Goal: Task Accomplishment & Management: Manage account settings

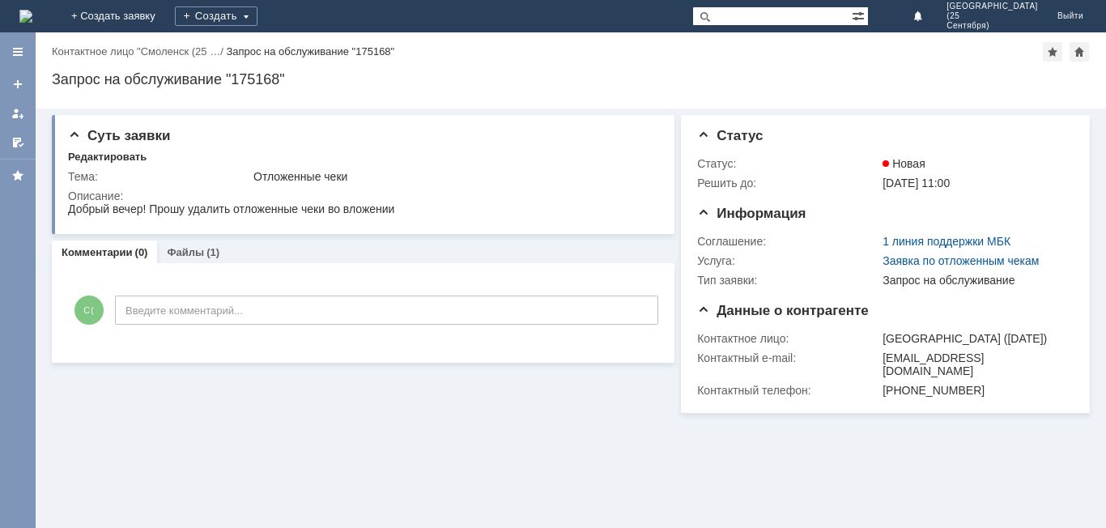
click at [32, 15] on img at bounding box center [25, 16] width 13 height 13
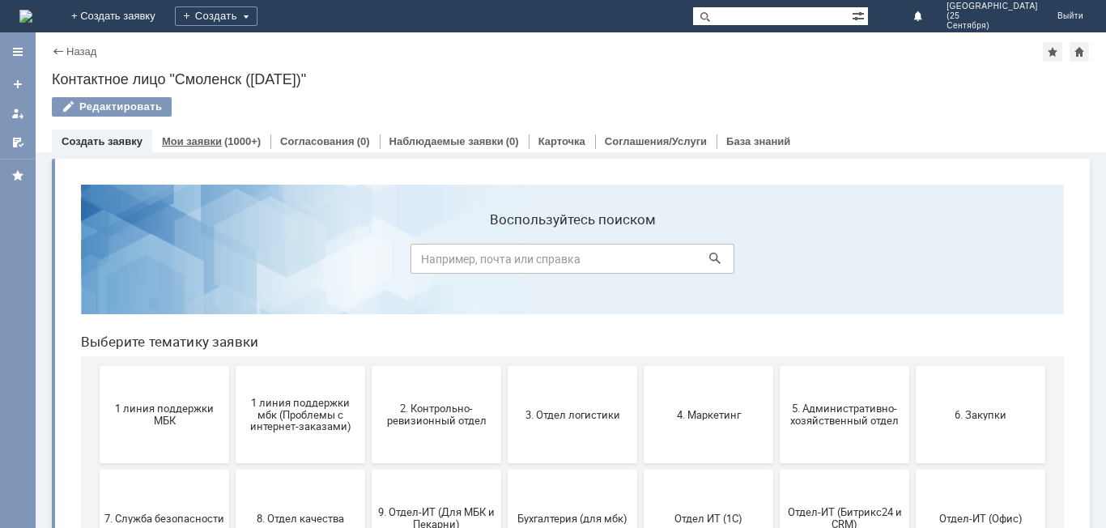
click at [195, 143] on link "Мои заявки" at bounding box center [192, 141] width 60 height 12
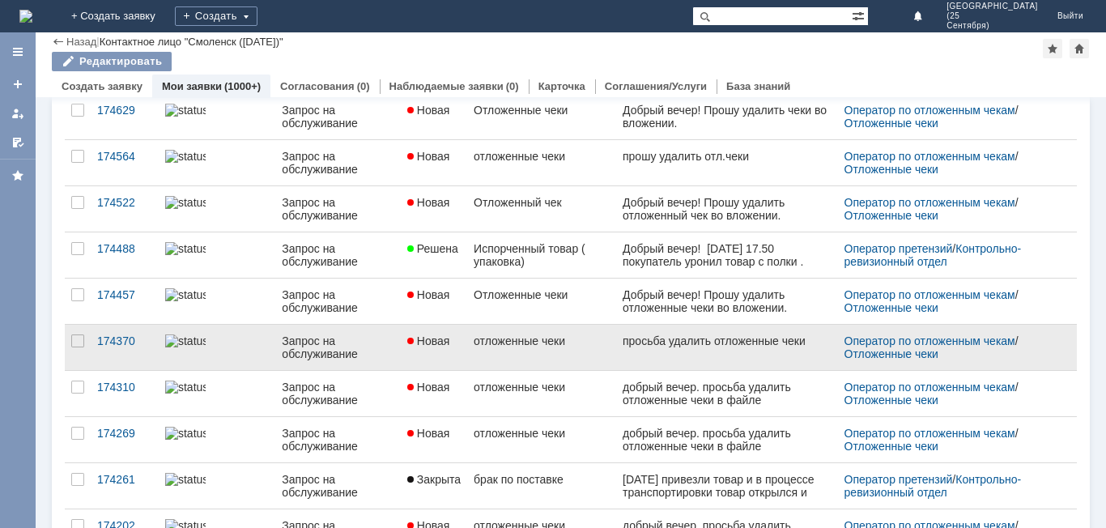
scroll to position [324, 0]
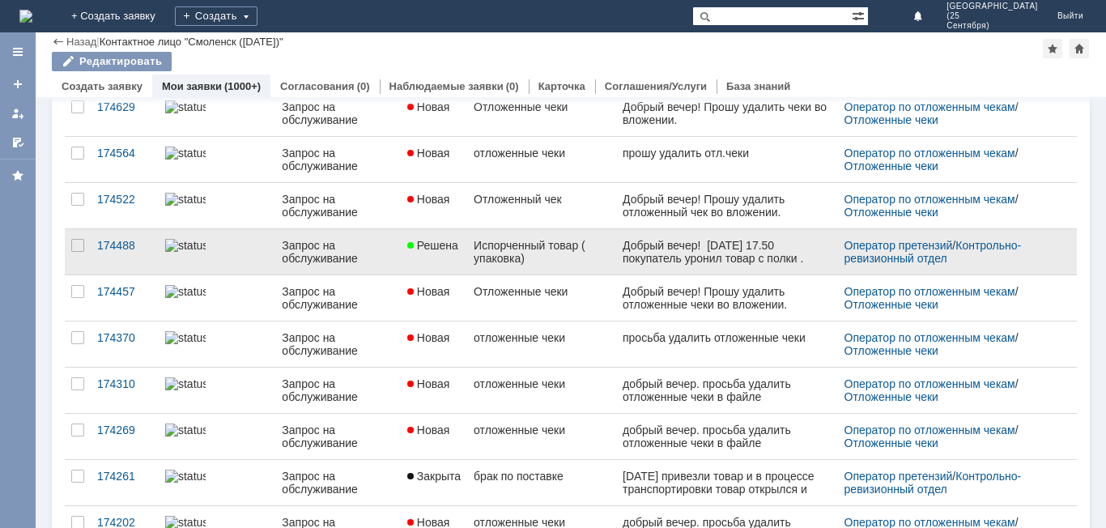
click at [553, 259] on div "Испорченный товар ( упаковка)" at bounding box center [542, 252] width 136 height 26
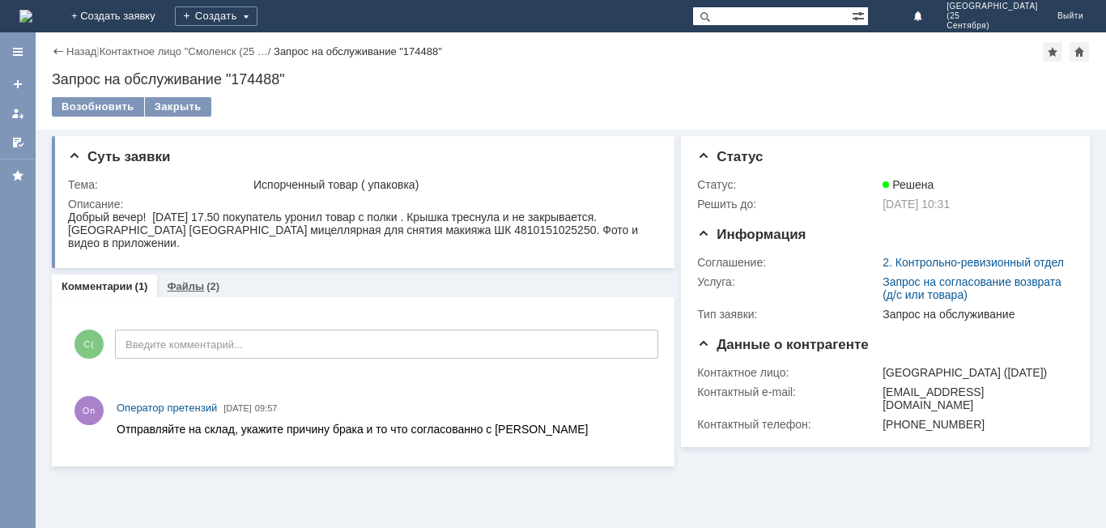
click at [190, 287] on link "Файлы" at bounding box center [185, 286] width 37 height 12
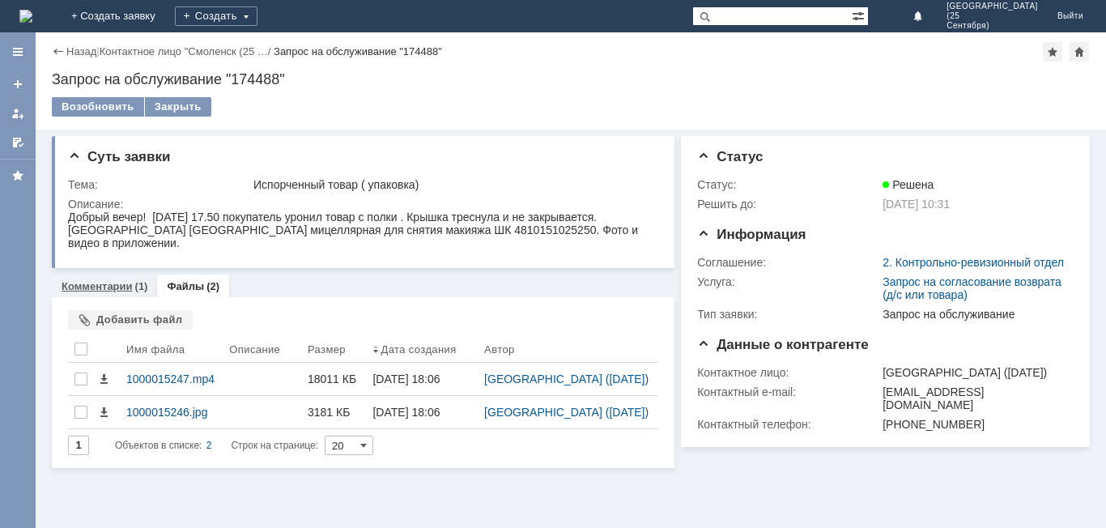
click at [112, 284] on link "Комментарии" at bounding box center [97, 286] width 71 height 12
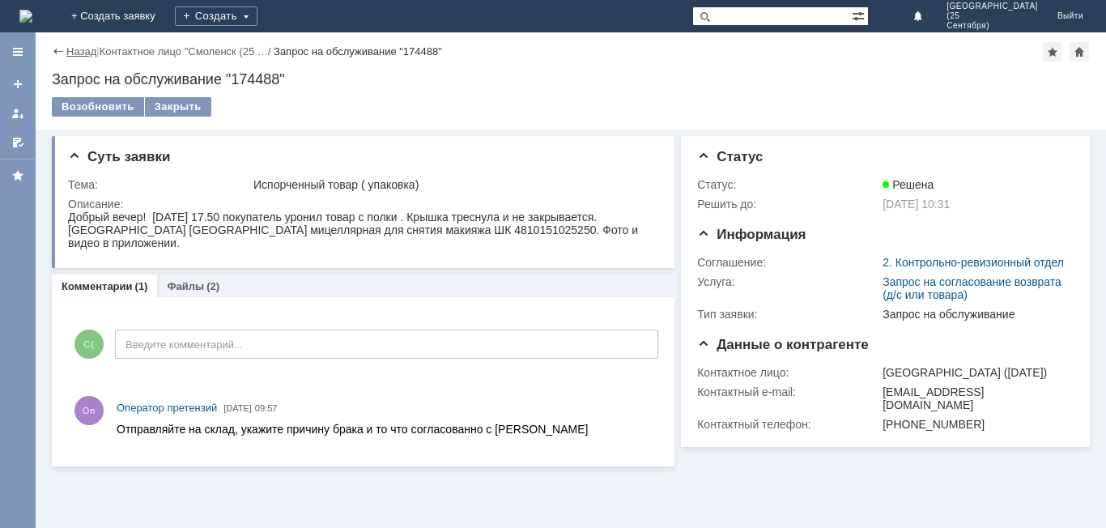
click at [75, 49] on link "Назад" at bounding box center [81, 51] width 30 height 12
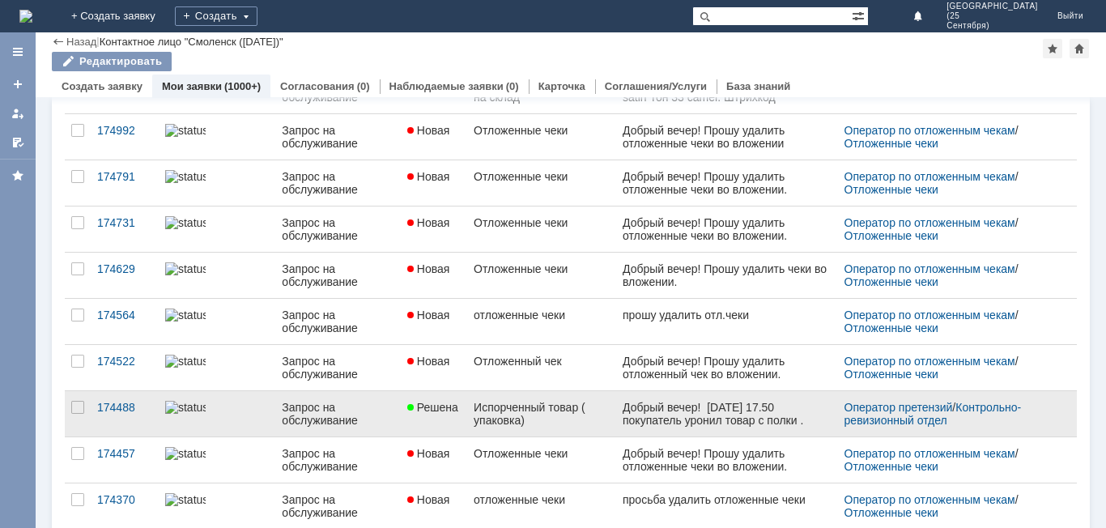
click at [362, 418] on div "Запрос на обслуживание" at bounding box center [338, 414] width 112 height 26
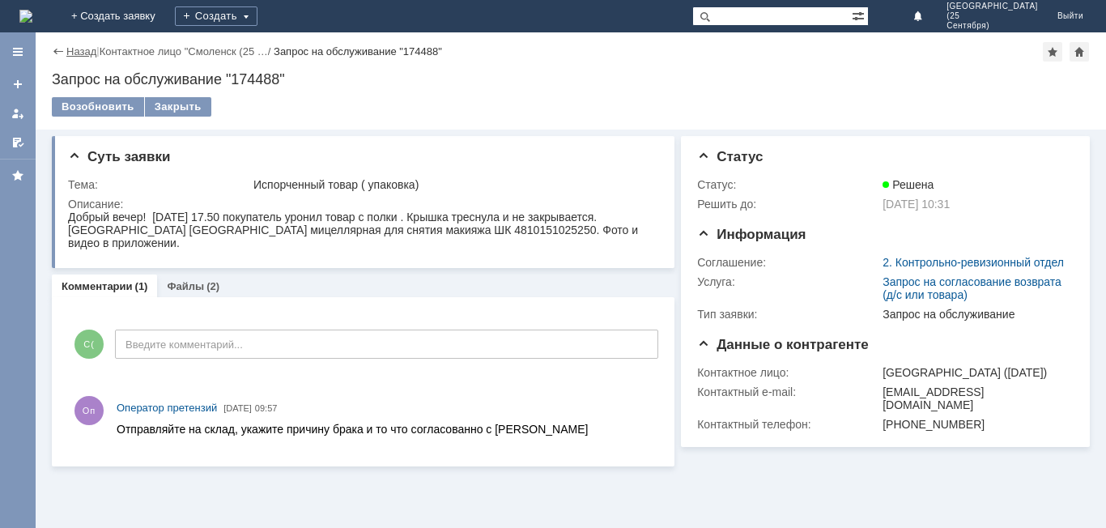
click at [79, 51] on link "Назад" at bounding box center [81, 51] width 30 height 12
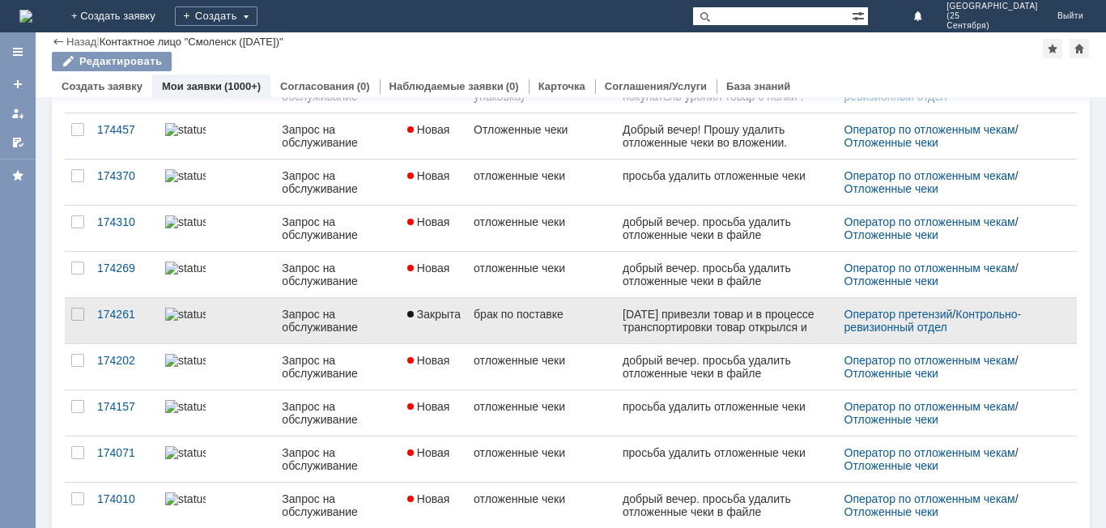
click at [381, 315] on div "Запрос на обслуживание" at bounding box center [338, 321] width 112 height 26
click at [381, 315] on div "Назад | Контактное лицо "Смоленск ([DATE])" Контактное лицо "Смоленск ([DATE])"…" at bounding box center [571, 280] width 1071 height 496
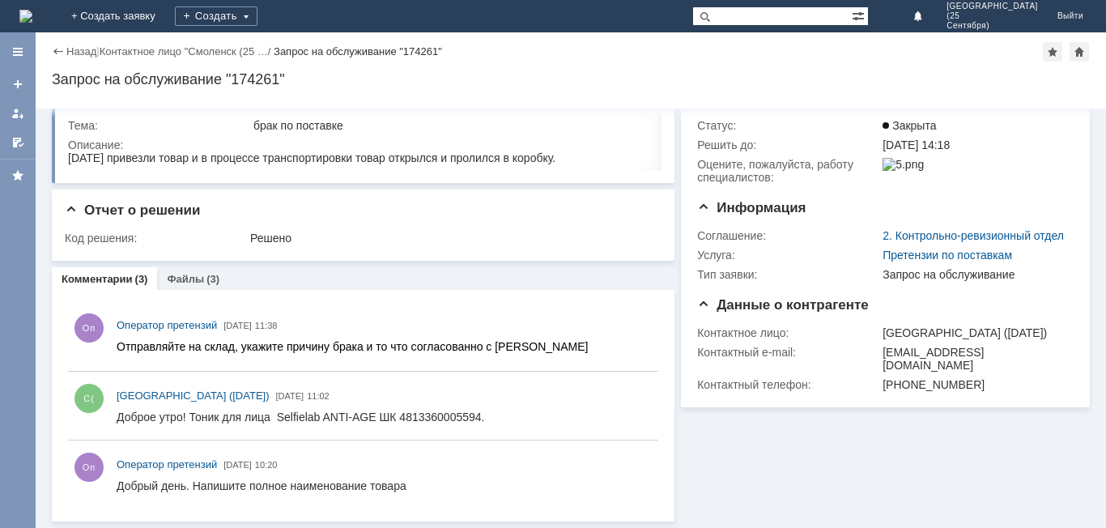
click at [82, 50] on link "Назад" at bounding box center [81, 51] width 30 height 12
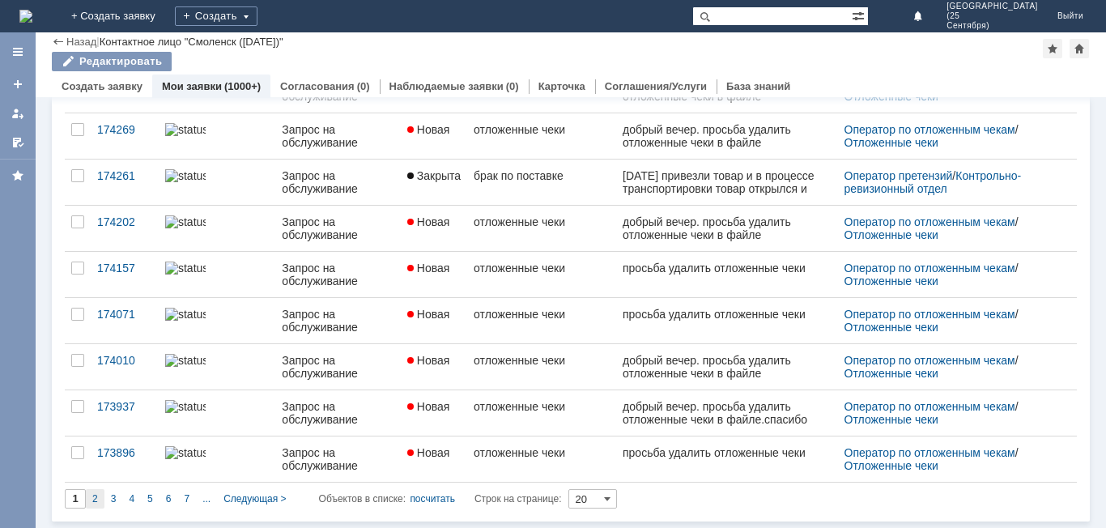
click at [96, 497] on span "2" at bounding box center [95, 498] width 6 height 11
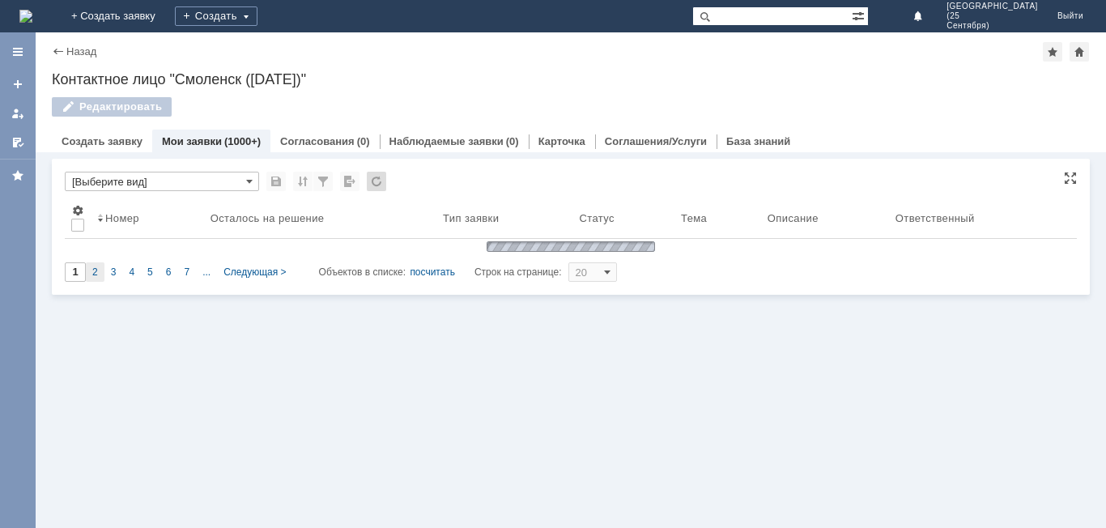
type input "2"
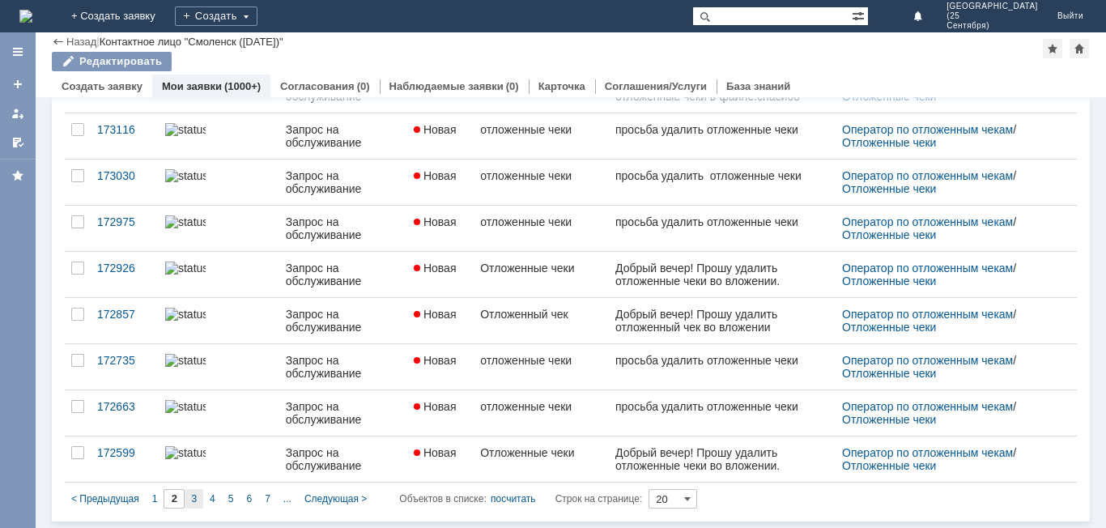
click at [193, 496] on span "3" at bounding box center [194, 498] width 6 height 11
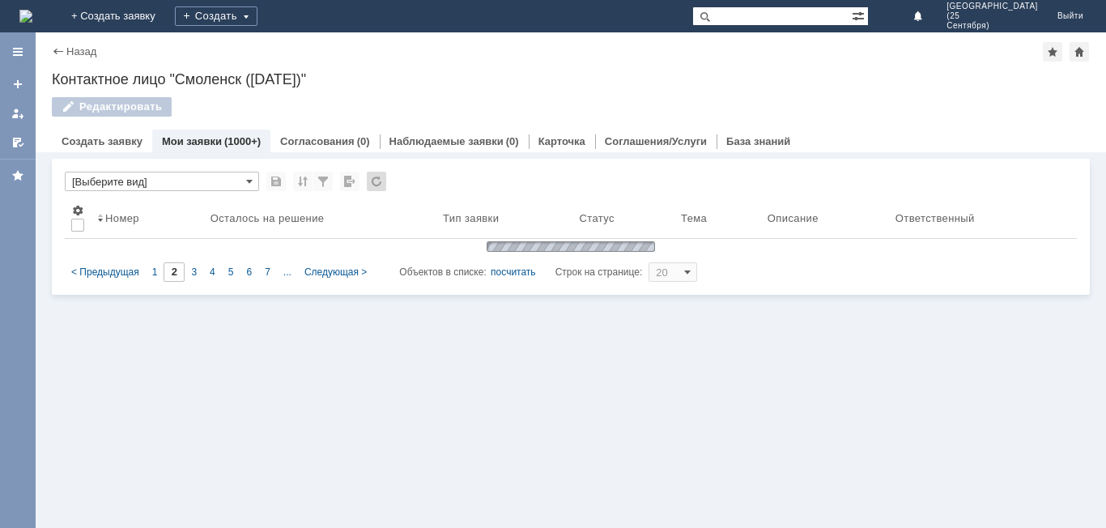
type input "3"
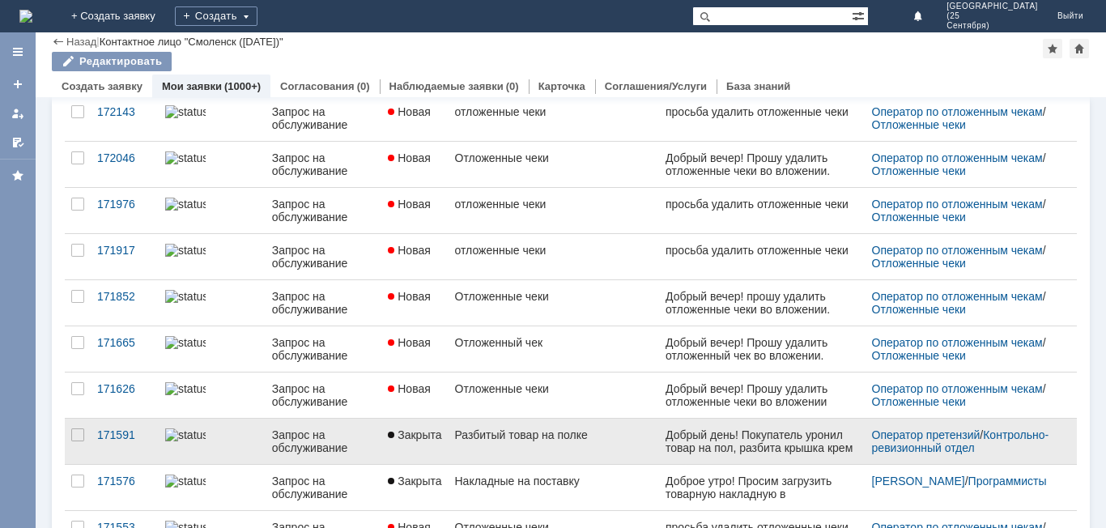
click at [365, 447] on div "Запрос на обслуживание" at bounding box center [323, 441] width 103 height 26
click at [365, 447] on div "Назад | Контактное лицо "Смоленск ([DATE])" Контактное лицо "Смоленск ([DATE])"…" at bounding box center [571, 280] width 1071 height 496
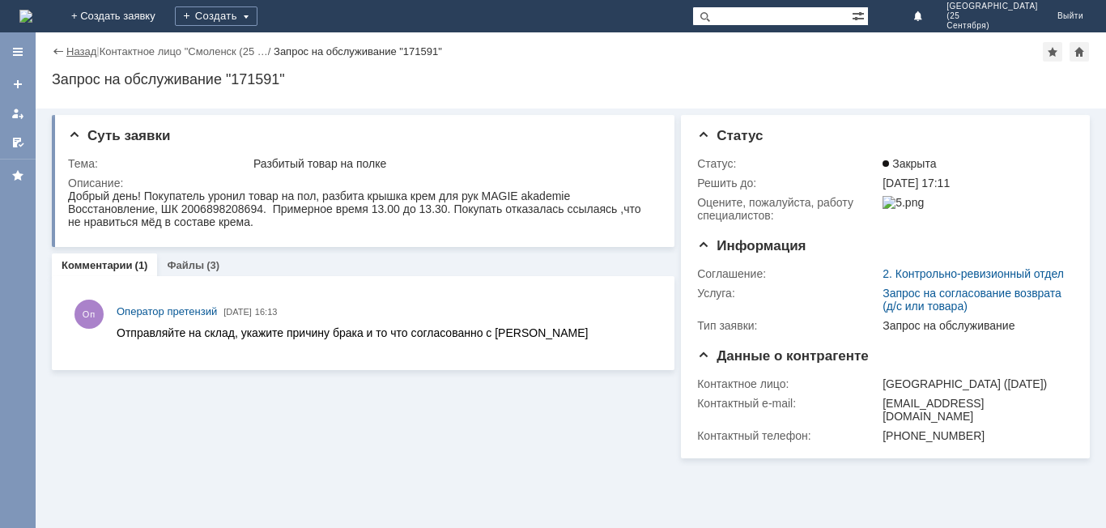
click at [92, 53] on link "Назад" at bounding box center [81, 51] width 30 height 12
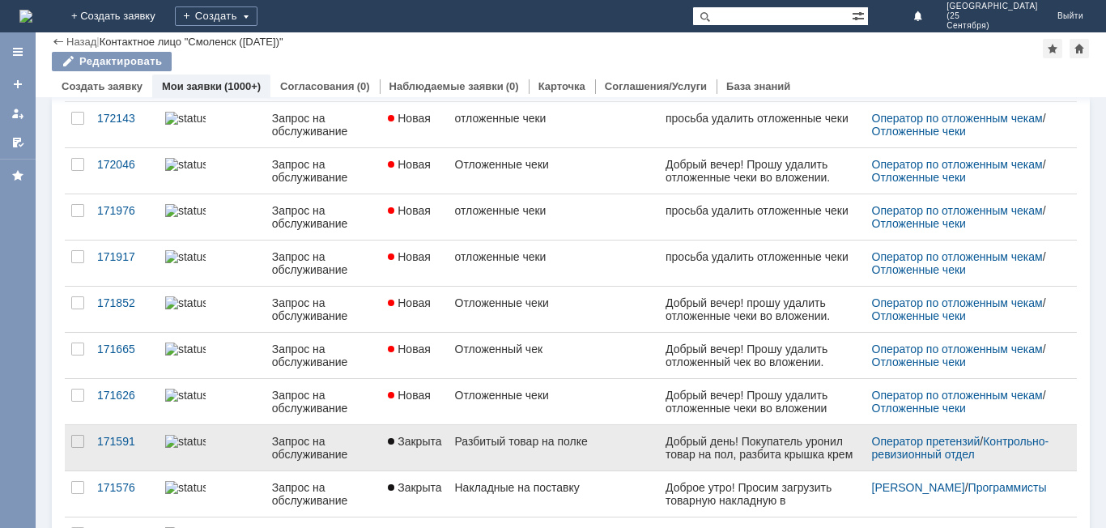
click at [394, 444] on link "Закрыта" at bounding box center [414, 447] width 66 height 45
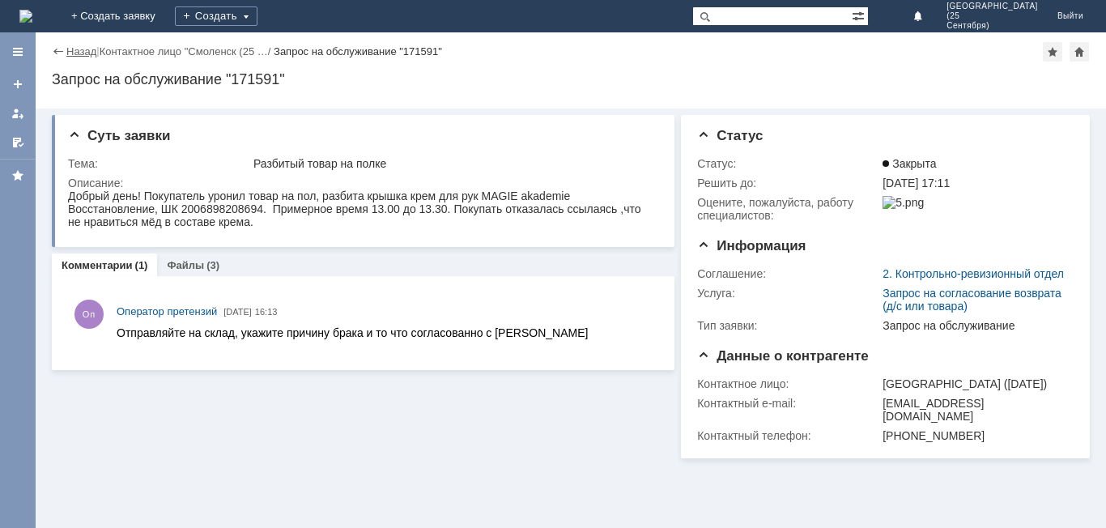
click at [89, 49] on link "Назад" at bounding box center [81, 51] width 30 height 12
click at [89, 49] on div "Назад | Контактное лицо "Смоленск (25 … / Запрос на обслуживание "171591" Запро…" at bounding box center [571, 280] width 1071 height 496
